Goal: Task Accomplishment & Management: Complete application form

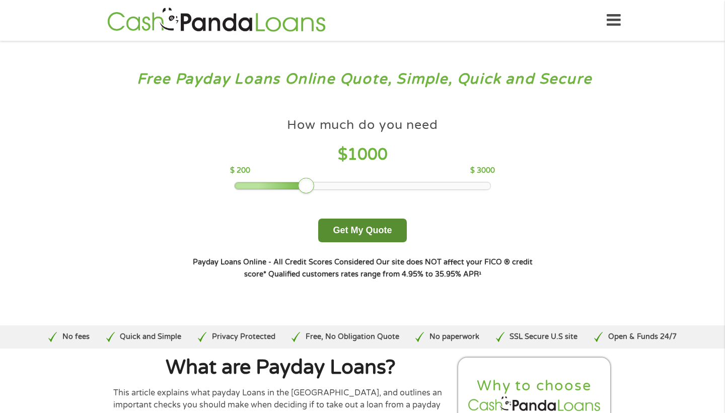
click at [359, 242] on button "Get My Quote" at bounding box center [362, 231] width 88 height 24
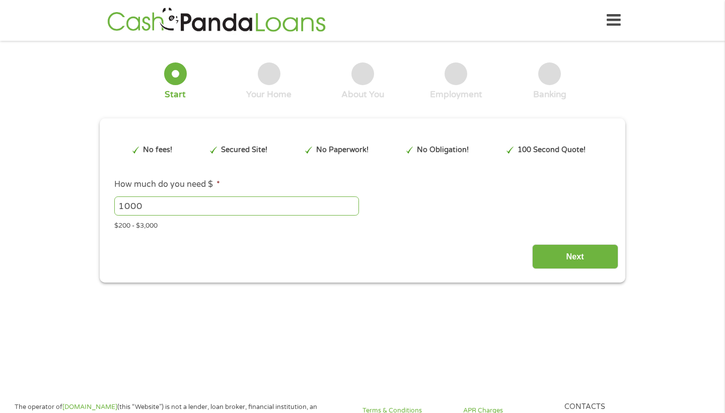
type input "Cj0KCQjwh5vFBhCyARIsAHBx2wzTTjFTE6y5267wG6zYwZvrJ6plauPCjT27Uk6YbQOU4NbpqUnlqbs…"
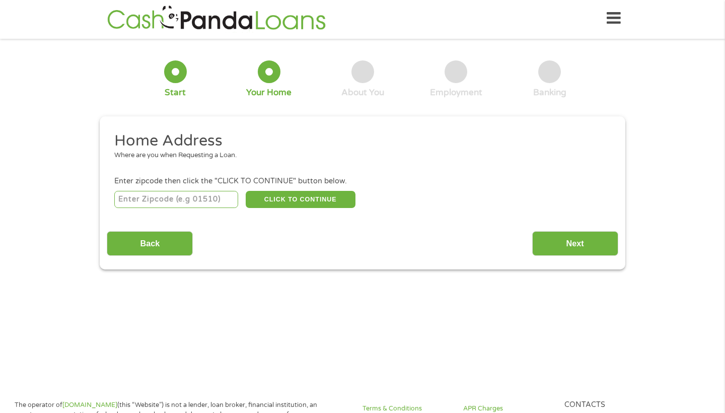
scroll to position [4, 0]
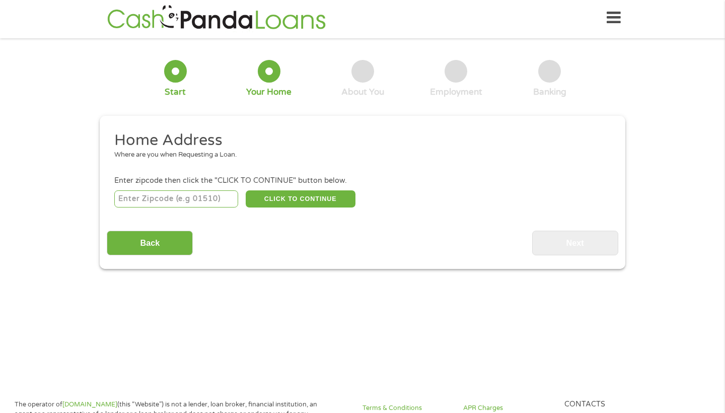
click at [162, 199] on input "number" at bounding box center [176, 198] width 124 height 17
type input "21204"
click at [274, 202] on button "CLICK TO CONTINUE" at bounding box center [301, 198] width 110 height 17
type input "21204"
type input "Towson"
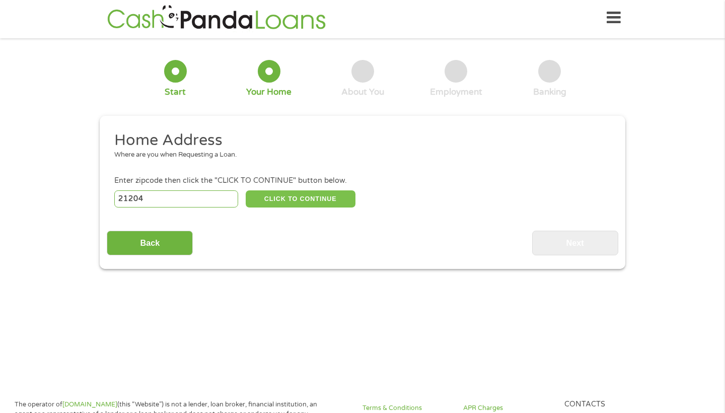
select select "[US_STATE]"
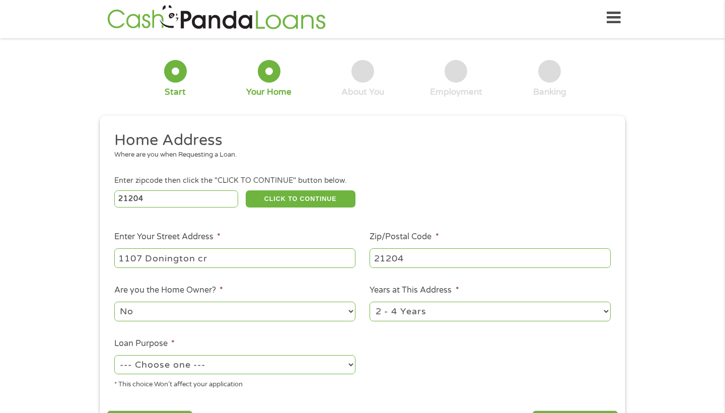
type input "1107 Donington cr"
click at [201, 321] on ul "Home Address Where are you when Requesting a Loan. Enter zipcode then click the…" at bounding box center [362, 263] width 511 height 267
select select "paybills"
select select "24months"
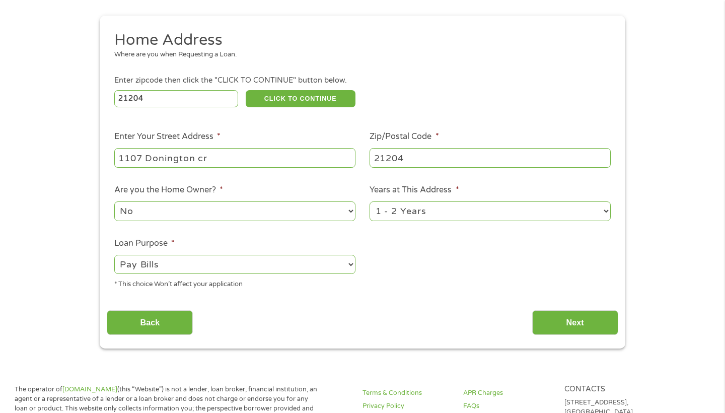
scroll to position [106, 0]
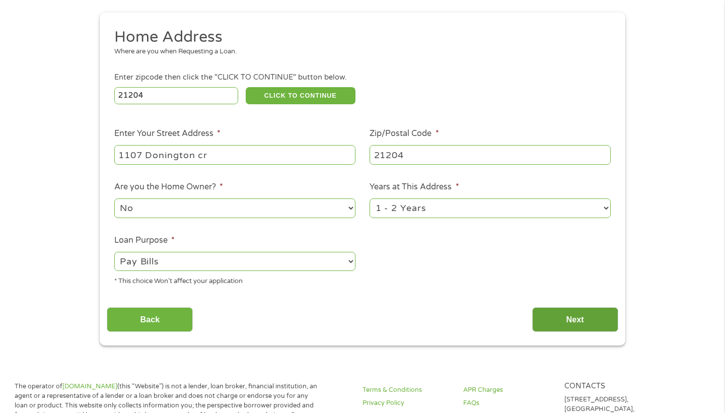
click at [536, 307] on input "Next" at bounding box center [575, 319] width 86 height 25
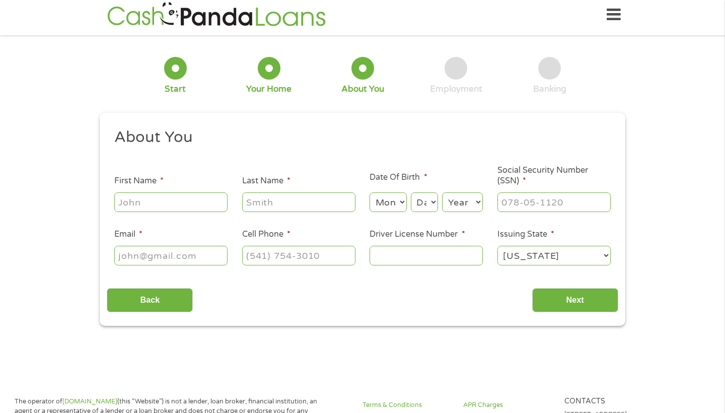
scroll to position [3, 0]
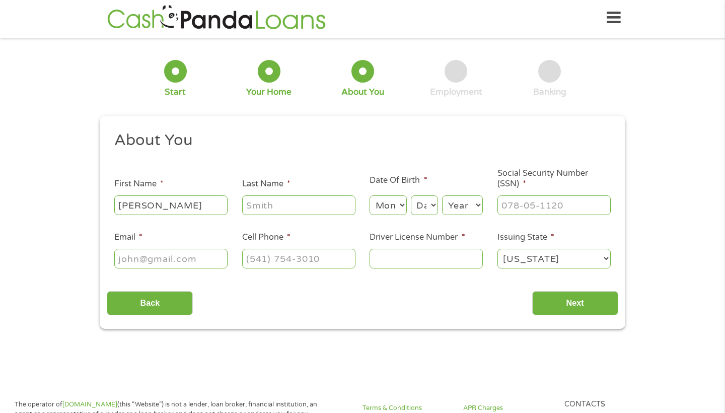
type input "[PERSON_NAME]"
click at [263, 208] on input "Last Name *" at bounding box center [298, 204] width 113 height 19
type input "[PERSON_NAME]"
type input "[EMAIL_ADDRESS][DOMAIN_NAME]"
type input "[PHONE_NUMBER]"
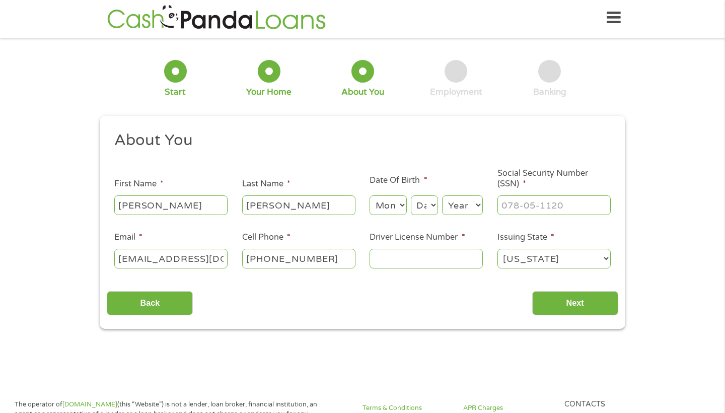
click at [379, 264] on input "Driver License Number *" at bounding box center [426, 258] width 113 height 19
type input "J-525-609-630-406"
click at [570, 309] on input "Next" at bounding box center [575, 303] width 86 height 25
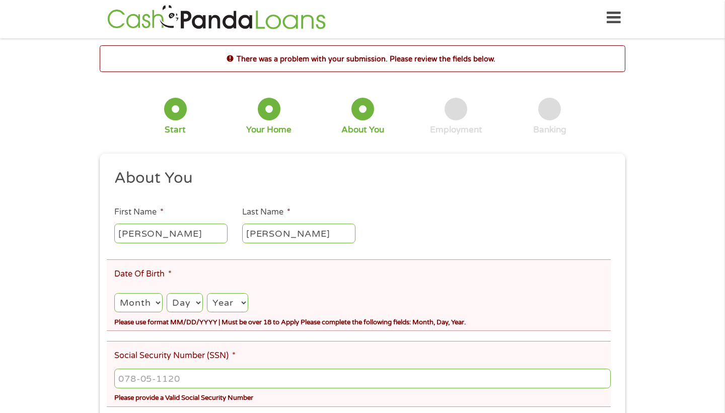
scroll to position [4, 0]
select select "5"
select select "30"
select select "2000"
click at [163, 375] on input "___-__-____" at bounding box center [362, 378] width 497 height 19
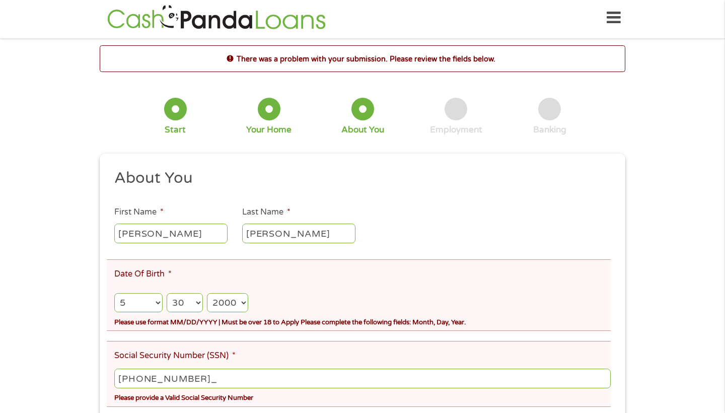
type input "218-57-7414"
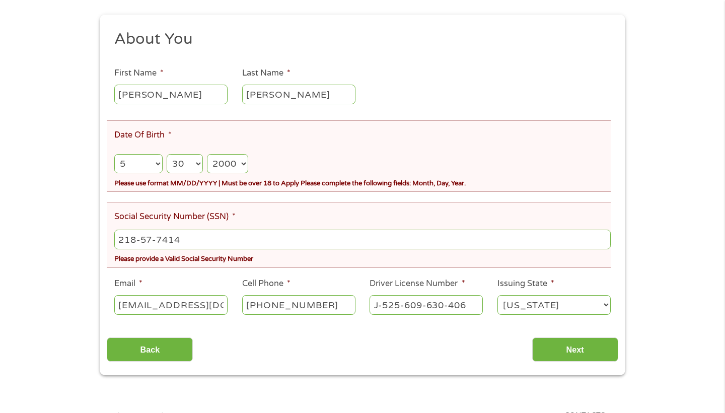
scroll to position [156, 0]
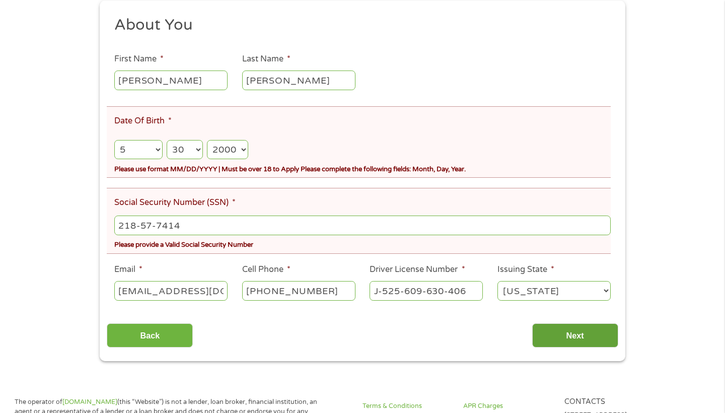
click at [586, 333] on input "Next" at bounding box center [575, 335] width 86 height 25
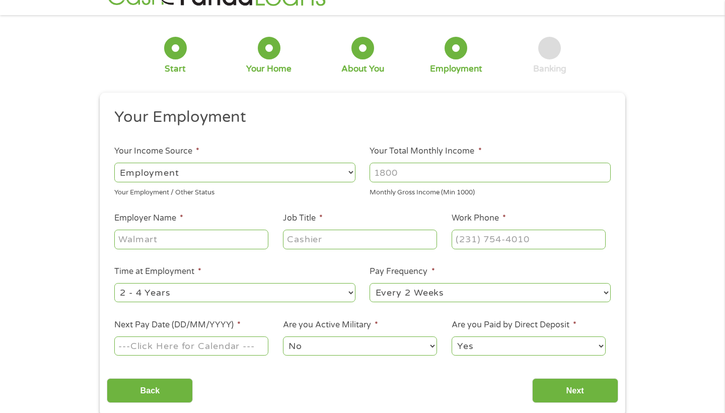
scroll to position [4, 0]
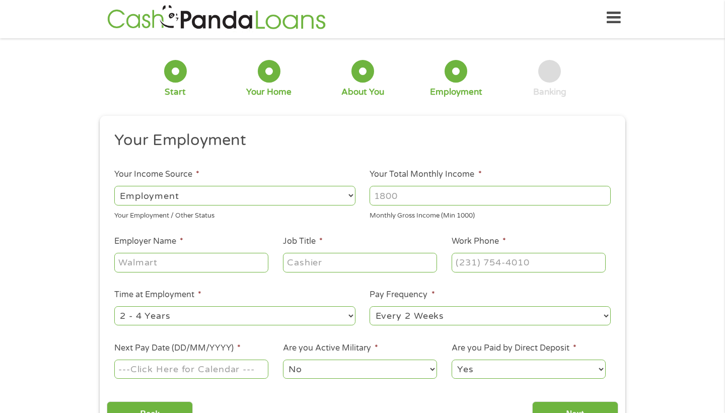
click at [358, 201] on li "Your Income Source * --- Choose one --- Employment [DEMOGRAPHIC_DATA] Benefits …" at bounding box center [235, 194] width 256 height 52
click at [383, 201] on input "Your Total Monthly Income *" at bounding box center [490, 195] width 241 height 19
type input "2"
type input "2000"
type input "T"
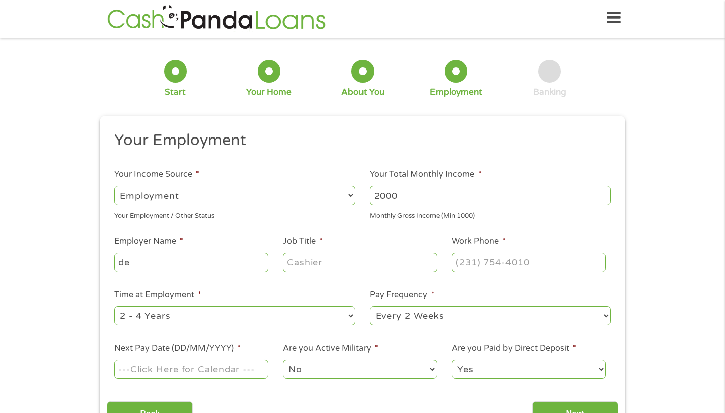
type input "d"
type input "Design and Integration"
click at [298, 269] on input "Job Title *" at bounding box center [360, 262] width 154 height 19
type input "Accounting Assistant"
click at [460, 262] on input "(___) ___-____" at bounding box center [529, 262] width 154 height 19
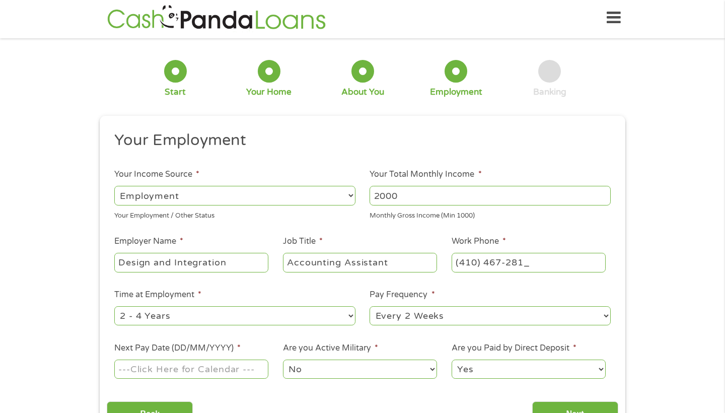
type input "[PHONE_NUMBER]"
select select "24months"
click at [196, 365] on input "Next Pay Date (DD/MM/YYYY) *" at bounding box center [191, 369] width 154 height 19
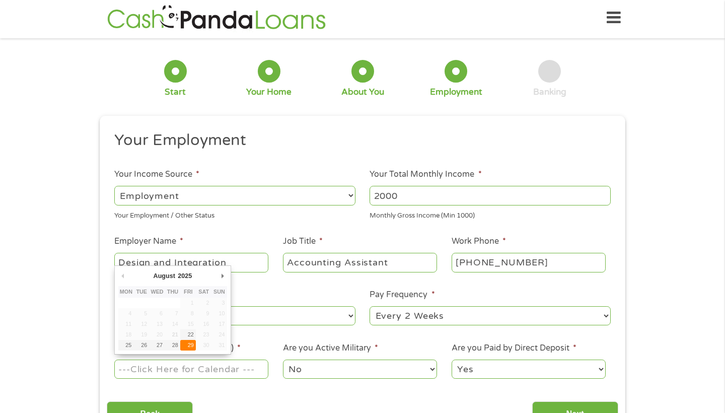
type input "[DATE]"
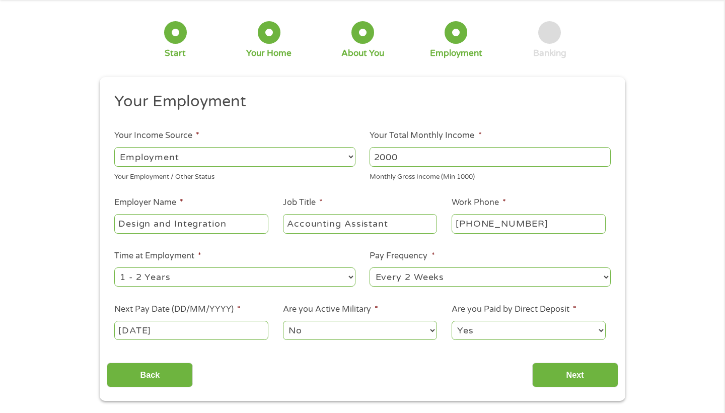
scroll to position [47, 0]
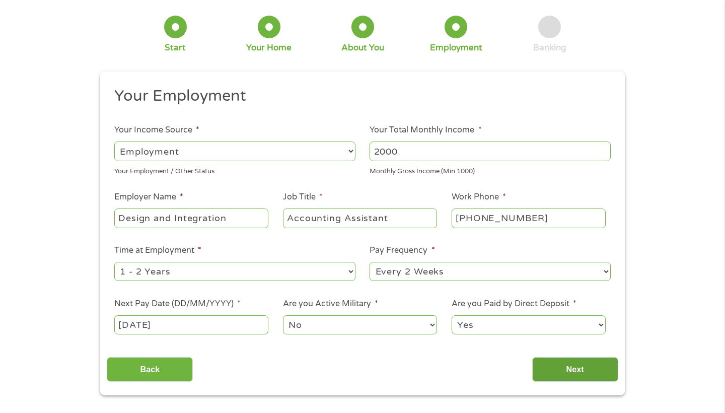
click at [554, 366] on input "Next" at bounding box center [575, 369] width 86 height 25
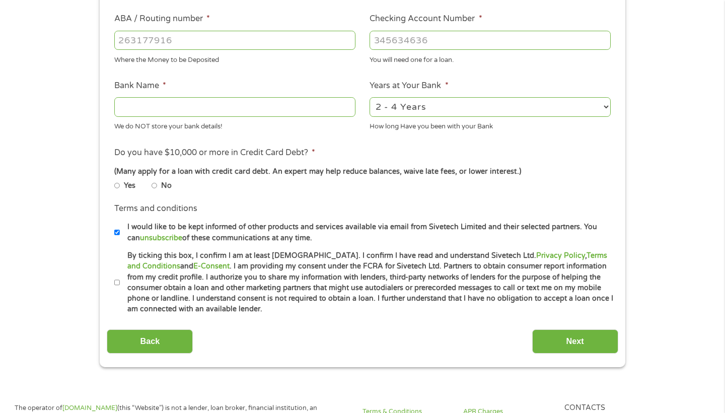
scroll to position [321, 0]
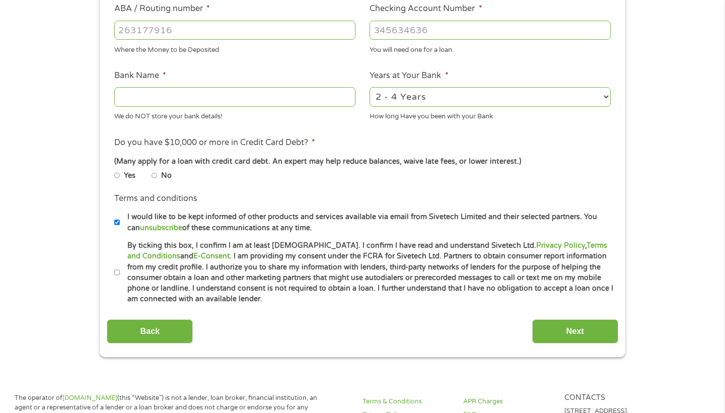
click at [162, 175] on label "No" at bounding box center [166, 175] width 11 height 11
click at [158, 175] on input "No" at bounding box center [155, 176] width 6 height 6
radio input "true"
click at [115, 270] on input "By ticking this box, I confirm I am at least [DEMOGRAPHIC_DATA]. I confirm I ha…" at bounding box center [117, 272] width 6 height 6
checkbox input "true"
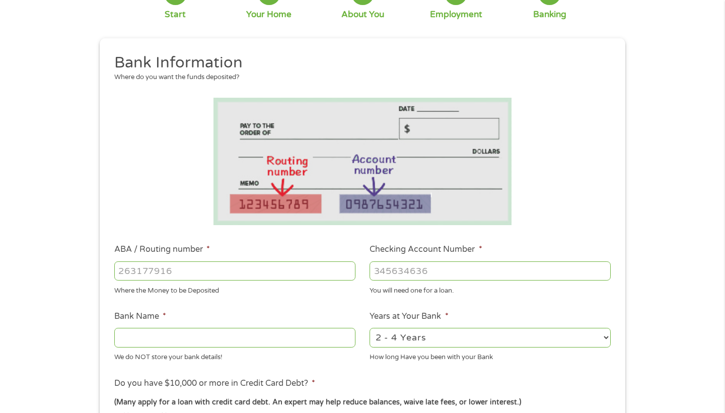
scroll to position [70, 0]
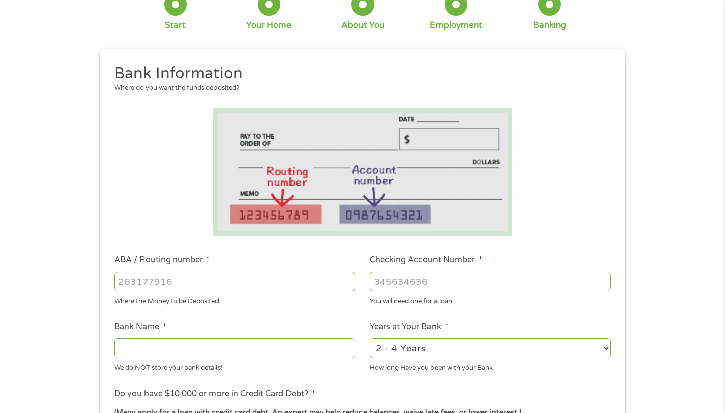
click at [255, 349] on input "Bank Name *" at bounding box center [234, 347] width 241 height 19
click at [202, 356] on input "Bank Name *" at bounding box center [234, 347] width 241 height 19
type input "Q"
type input "[PERSON_NAME] Fargo"
select select "12months"
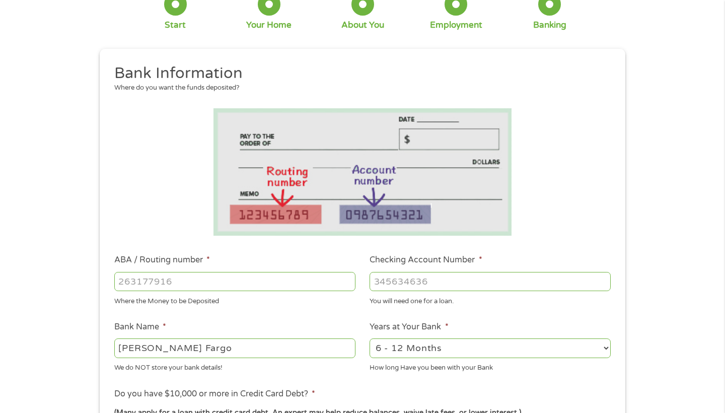
click at [431, 286] on input "Checking Account Number *" at bounding box center [490, 281] width 241 height 19
